Goal: Check status: Check status

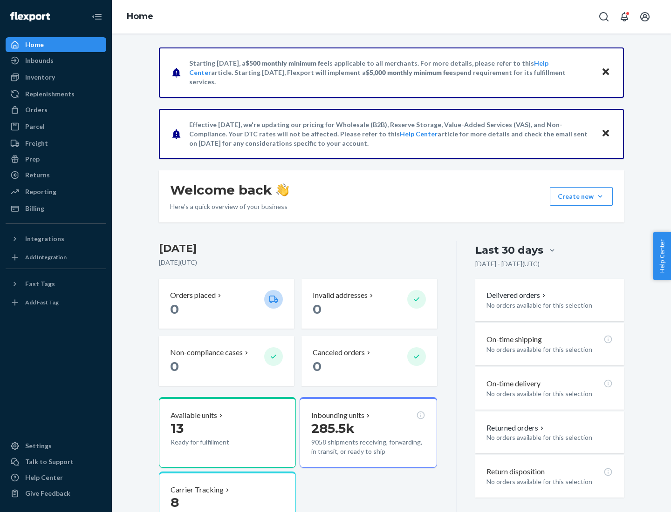
click at [600, 197] on button "Create new Create new inbound Create new order Create new product" at bounding box center [581, 196] width 63 height 19
click at [32, 159] on div "Prep" at bounding box center [32, 159] width 14 height 9
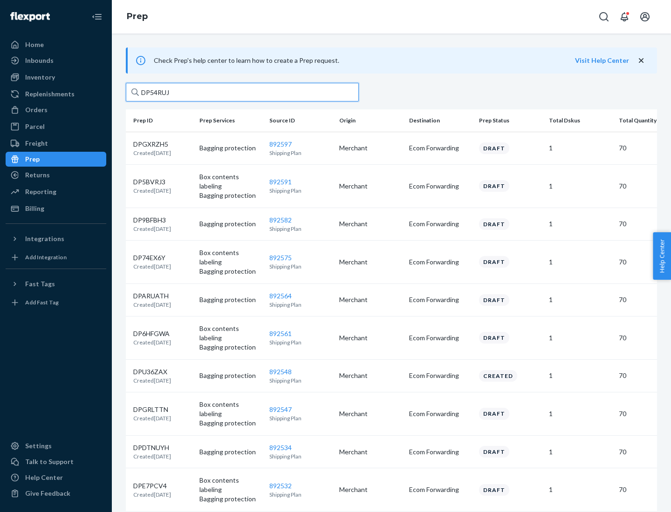
type input "DP54RUJL"
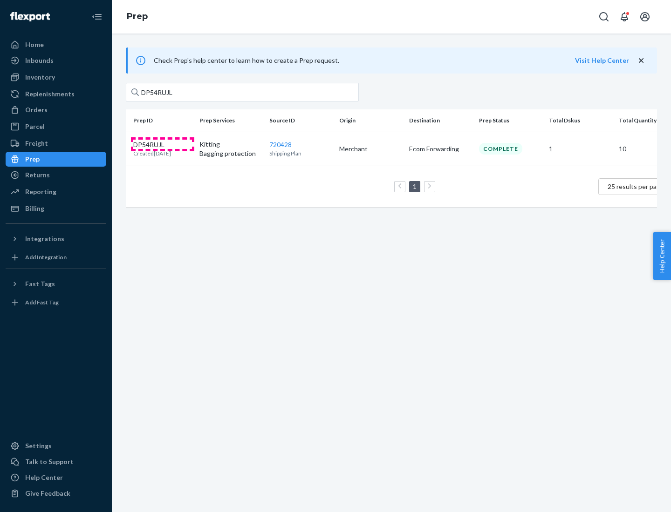
click at [163, 144] on p "DP54RUJL" at bounding box center [152, 144] width 38 height 9
